Goal: Connect with others: Establish contact or relationships with other users

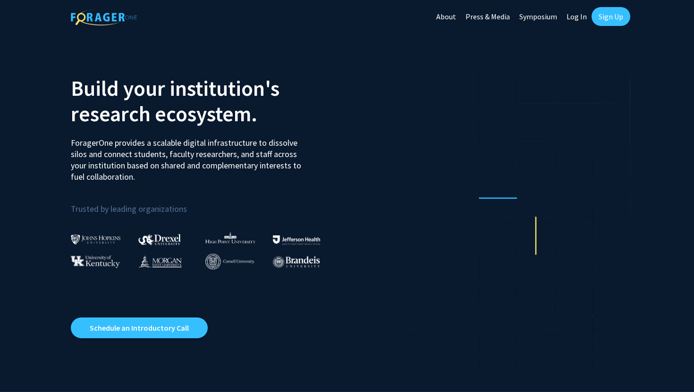
click at [576, 15] on link "Log In" at bounding box center [577, 16] width 30 height 33
select select
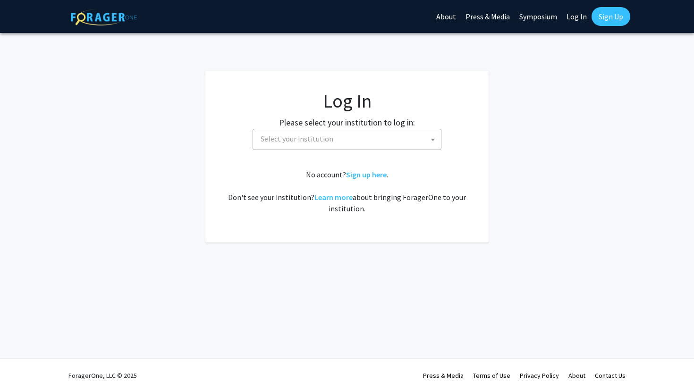
click at [372, 146] on span "Select your institution" at bounding box center [349, 138] width 184 height 19
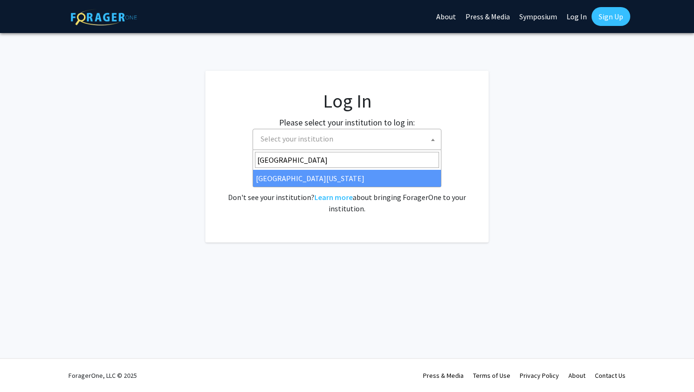
type input "university of kent"
select select "13"
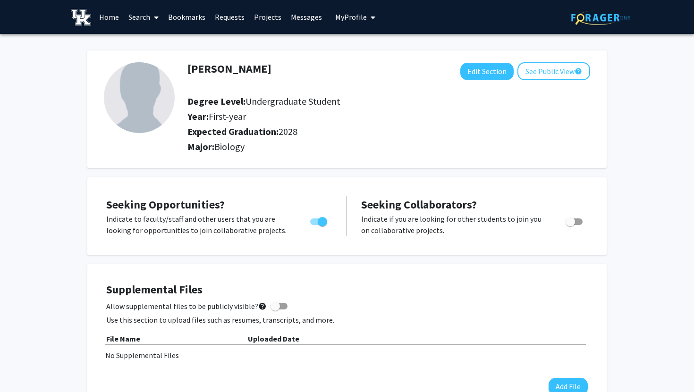
click at [153, 19] on span at bounding box center [154, 17] width 9 height 33
click at [155, 62] on span "Students" at bounding box center [153, 62] width 58 height 19
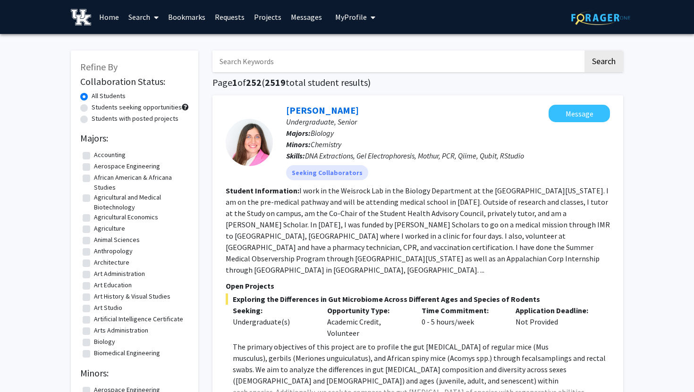
click at [145, 22] on link "Search" at bounding box center [144, 16] width 40 height 33
click at [177, 44] on span "Faculty/Staff" at bounding box center [158, 43] width 69 height 19
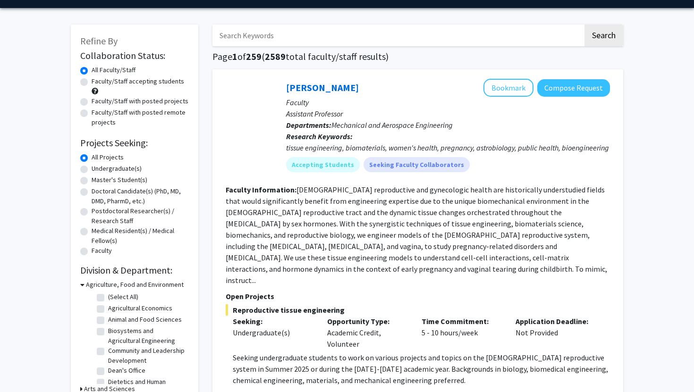
scroll to position [43, 0]
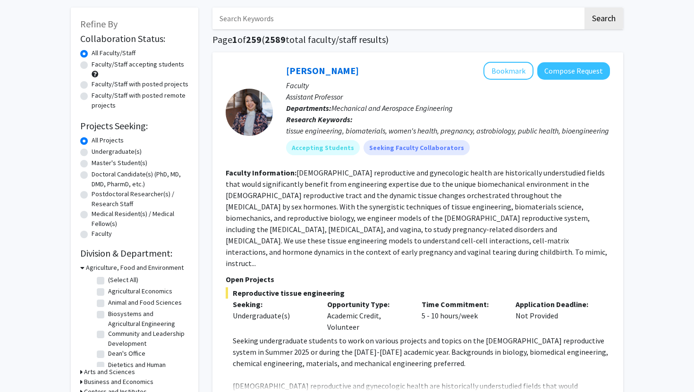
click at [100, 152] on label "Undergraduate(s)" at bounding box center [117, 152] width 50 height 10
click at [98, 152] on input "Undergraduate(s)" at bounding box center [95, 150] width 6 height 6
radio input "true"
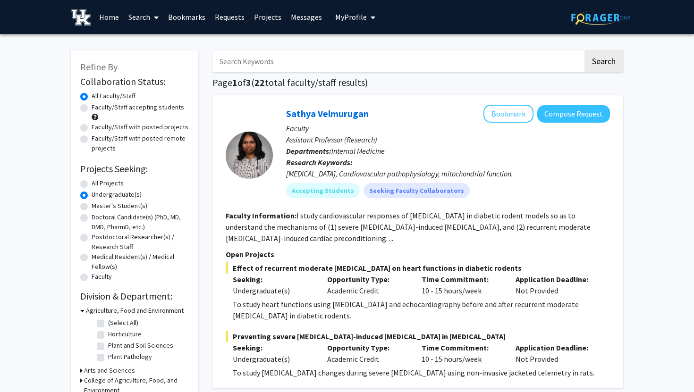
click at [467, 58] on input "Search Keywords" at bounding box center [398, 62] width 371 height 22
type input "fry"
click at [585, 51] on button "Search" at bounding box center [604, 62] width 39 height 22
radio input "true"
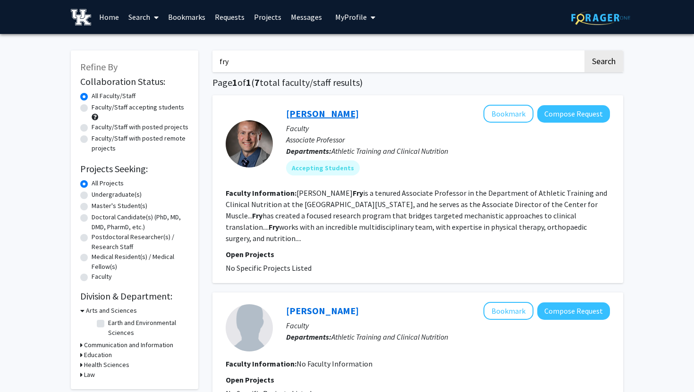
click at [315, 115] on link "[PERSON_NAME]" at bounding box center [322, 114] width 73 height 12
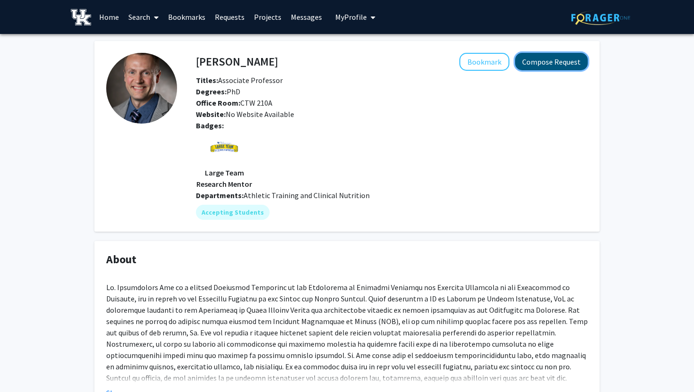
click at [539, 60] on button "Compose Request" at bounding box center [551, 61] width 73 height 17
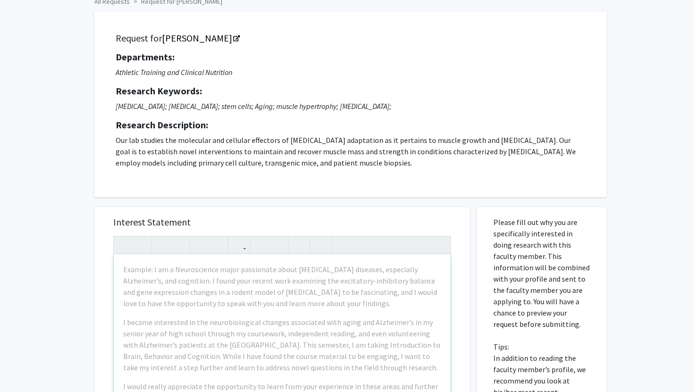
scroll to position [47, 0]
